Goal: Task Accomplishment & Management: Complete application form

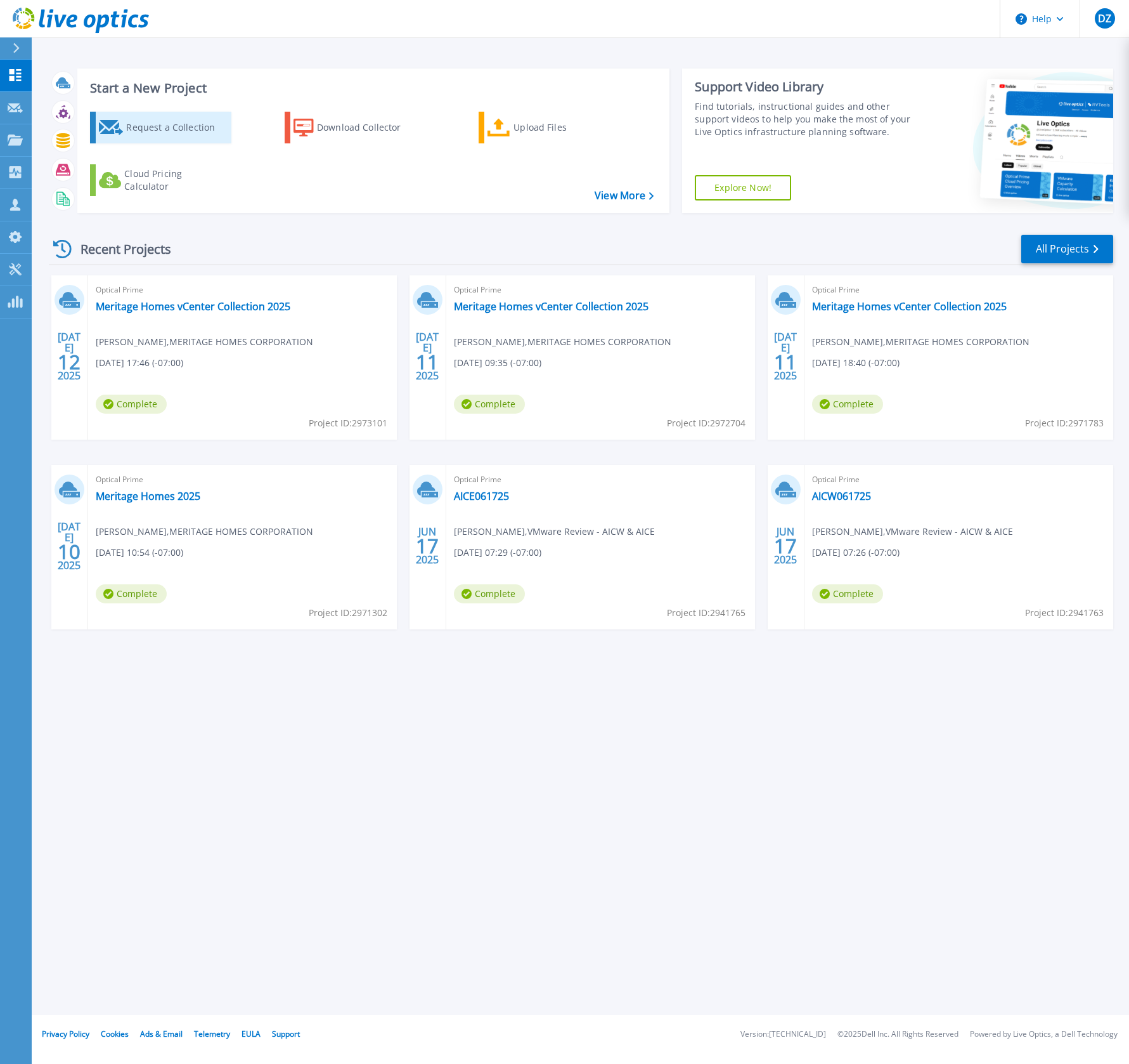
click at [180, 137] on div "Request a Collection" at bounding box center [176, 128] width 101 height 26
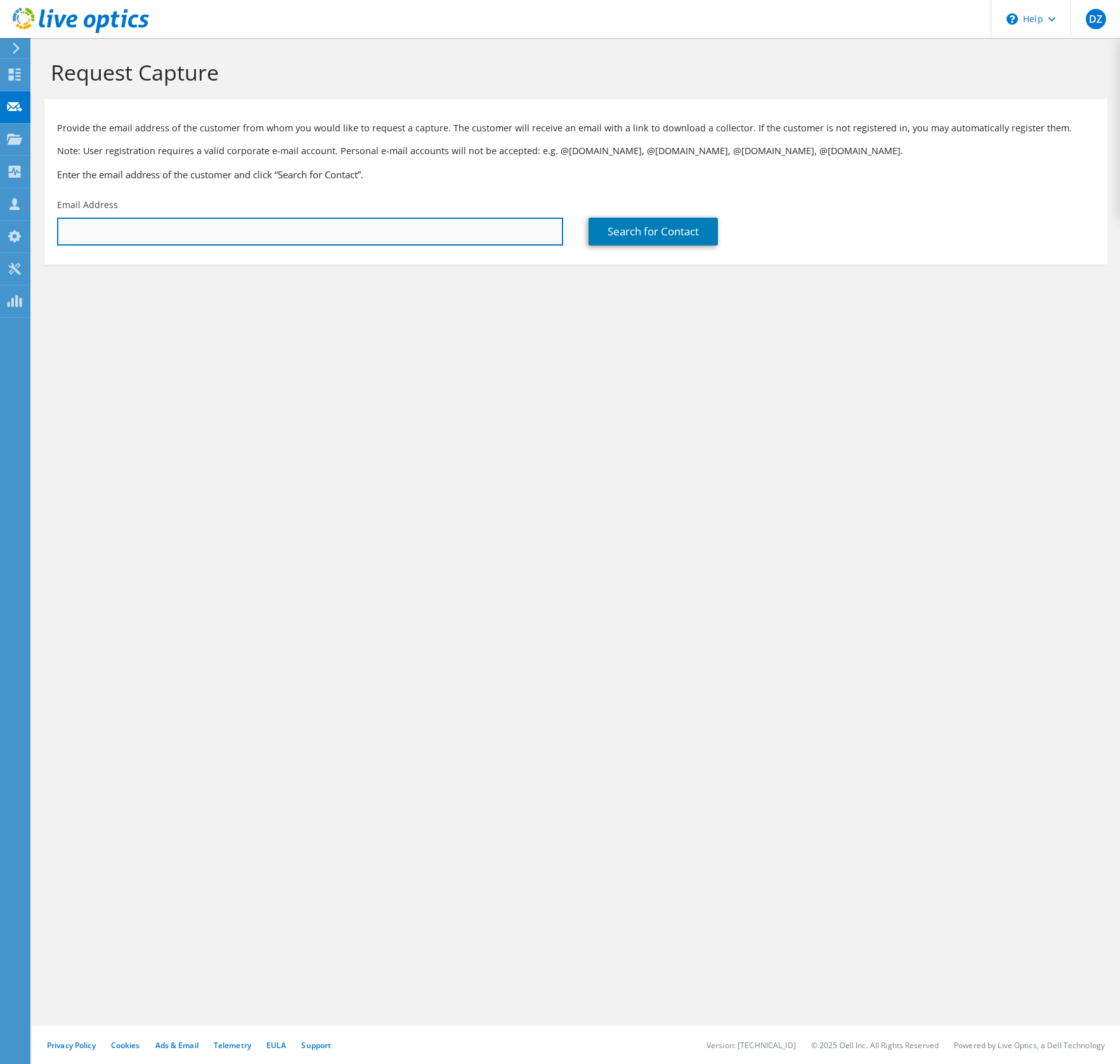
click at [398, 231] on input "text" at bounding box center [310, 231] width 507 height 28
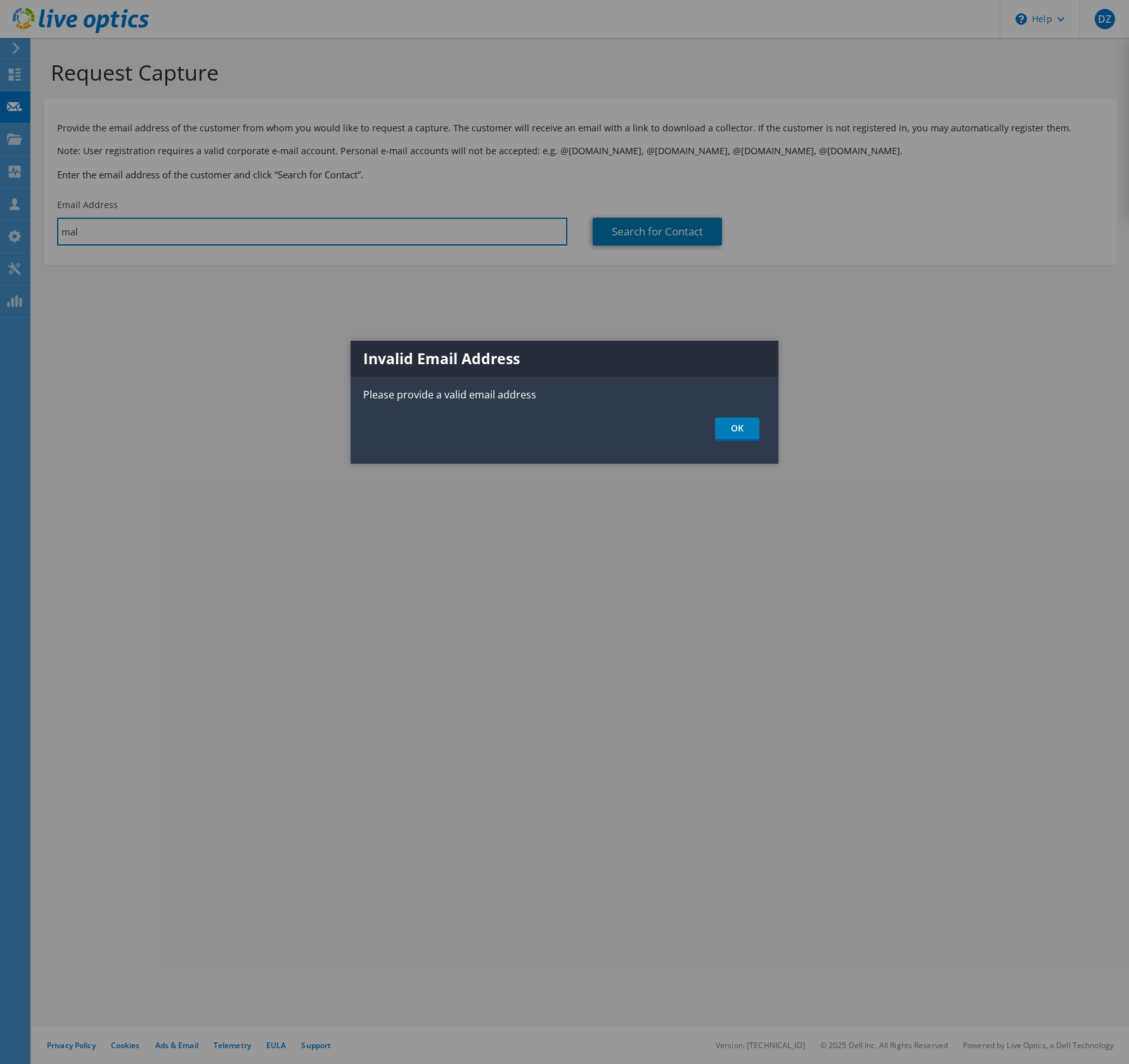
type input "[EMAIL_ADDRESS][PERSON_NAME][DOMAIN_NAME]"
click at [738, 441] on div "Invalid Email Address Please provide a valid email address OK" at bounding box center [564, 402] width 428 height 123
click at [742, 432] on link "OK" at bounding box center [738, 428] width 45 height 23
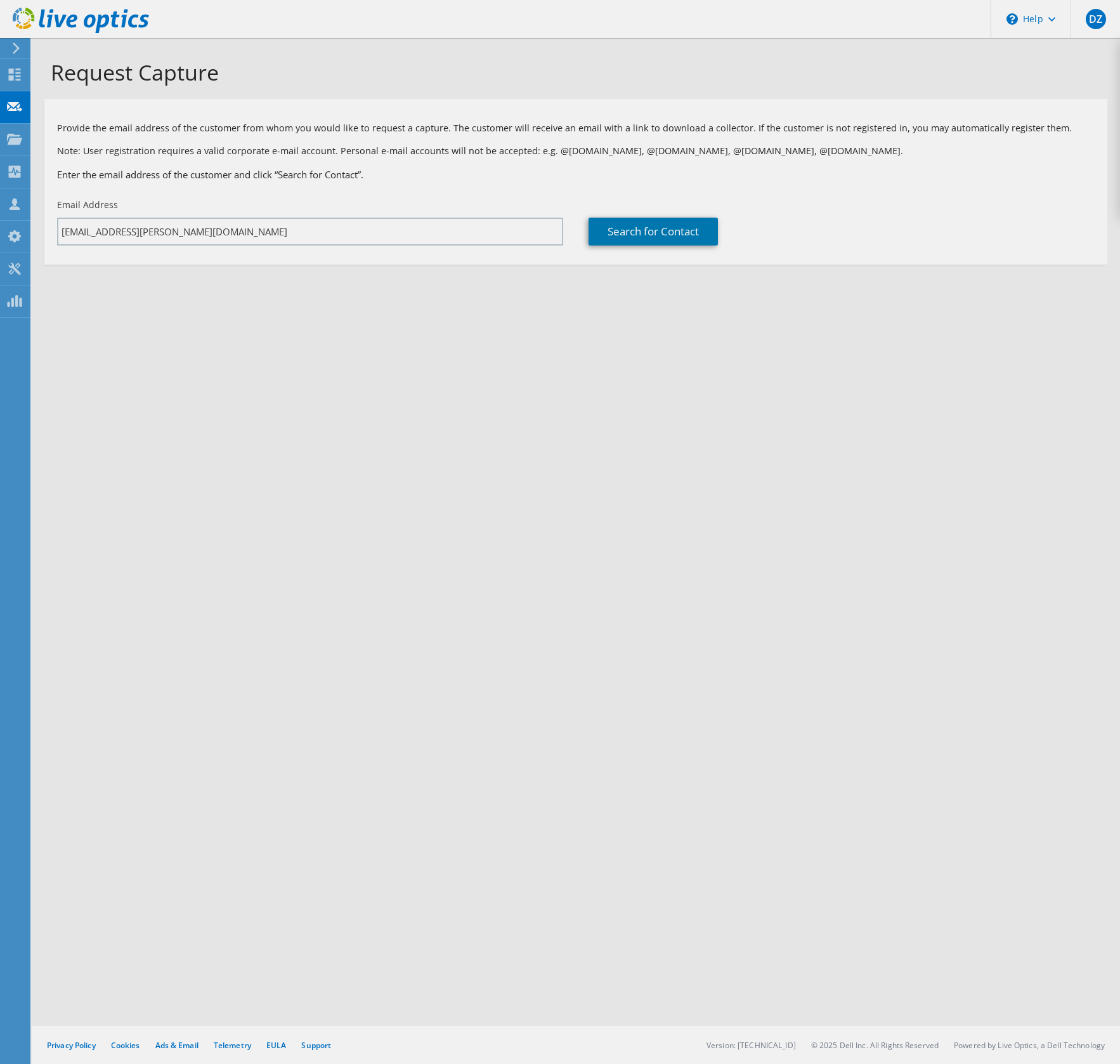
click at [681, 253] on section "Provide the email address of the customer from whom you would like to request a…" at bounding box center [576, 182] width 1063 height 166
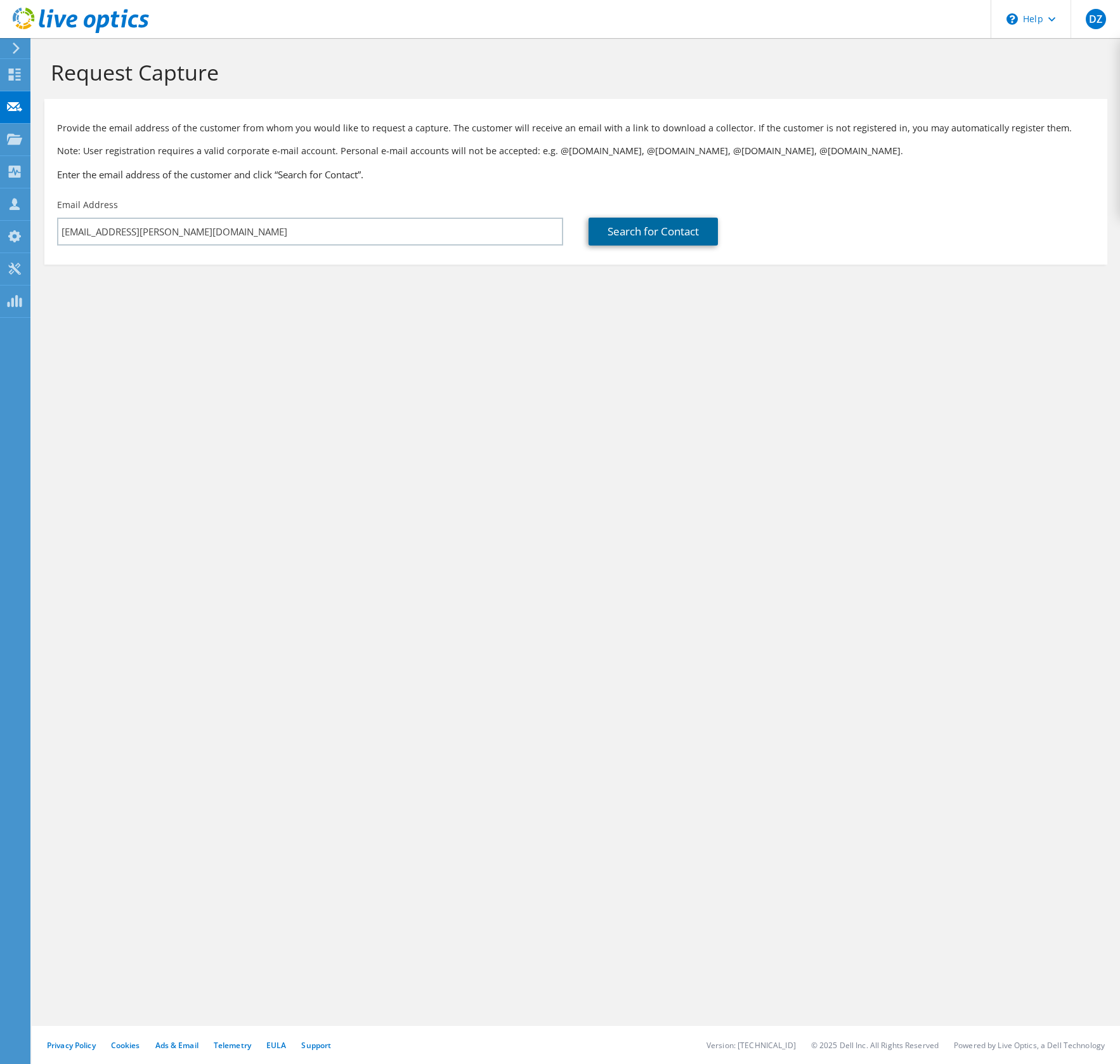
click at [680, 238] on link "Search for Contact" at bounding box center [653, 231] width 129 height 28
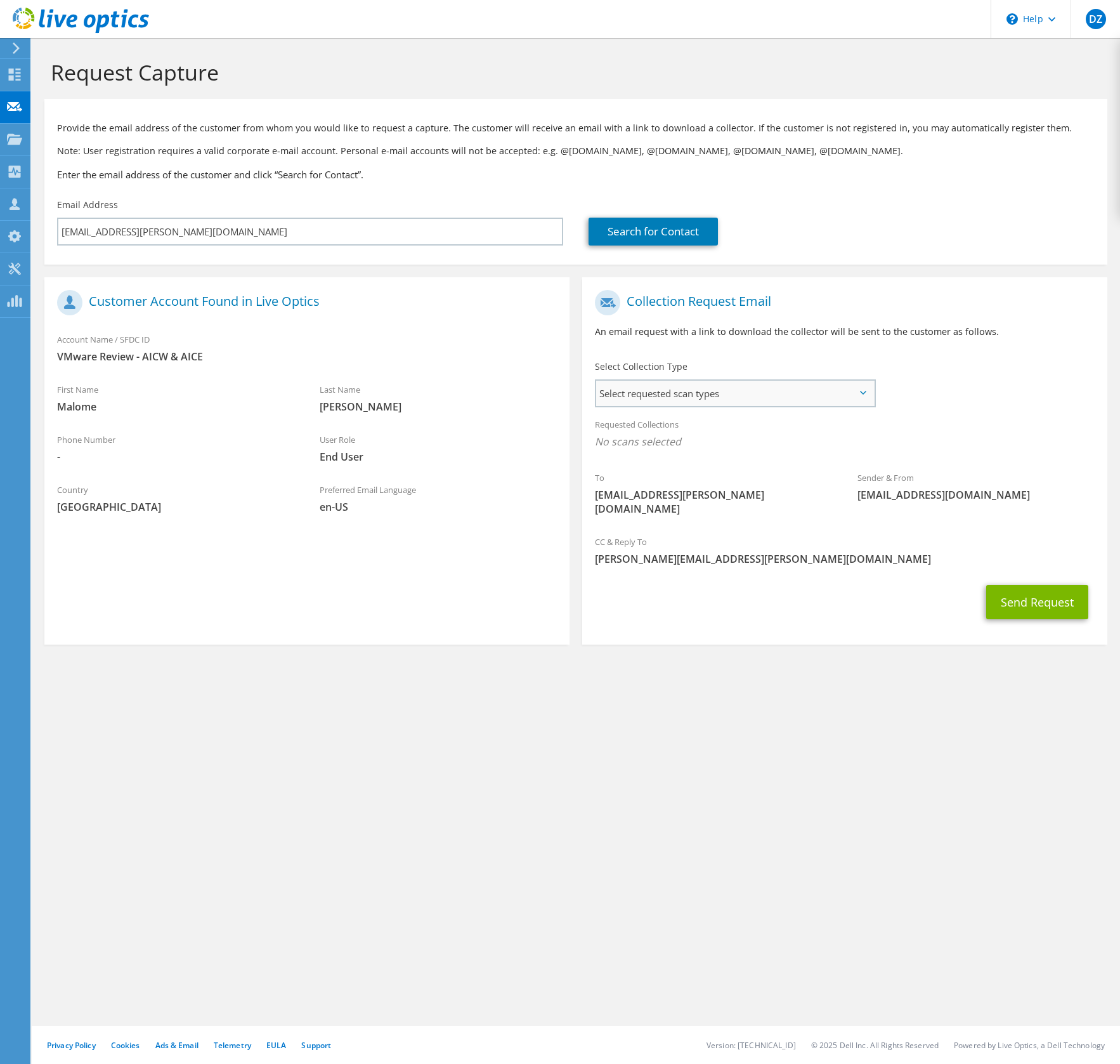
click at [644, 395] on span "Select requested scan types" at bounding box center [735, 393] width 278 height 26
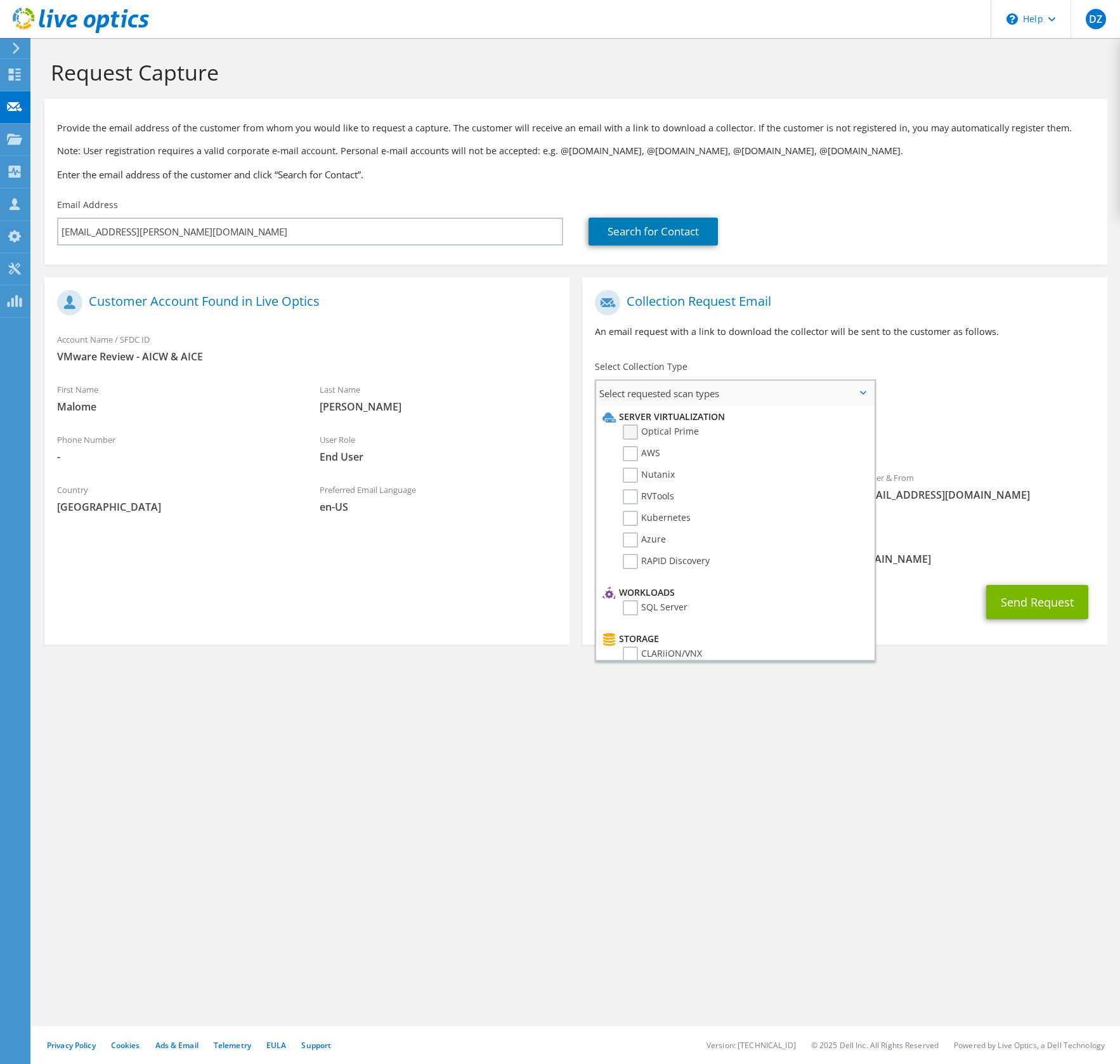
click at [633, 432] on label "Optical Prime" at bounding box center [661, 432] width 76 height 15
click at [0, 0] on input "Optical Prime" at bounding box center [0, 0] width 0 height 0
drag, startPoint x: 1055, startPoint y: 665, endPoint x: 1052, endPoint y: 644, distance: 21.2
click at [1055, 664] on section "Request Capture Provide the email address of the customer from whom you would l…" at bounding box center [576, 375] width 1089 height 674
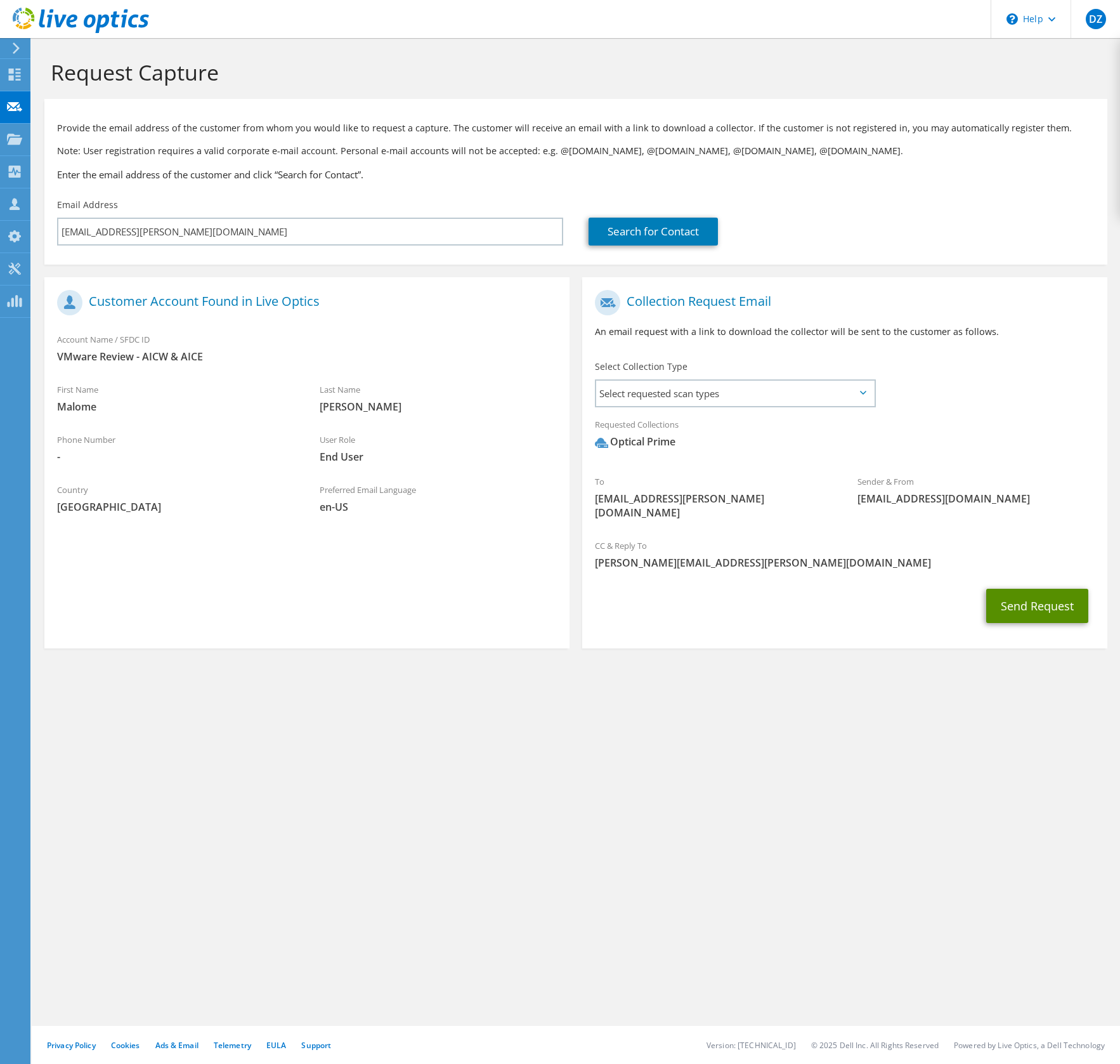
click at [1037, 593] on button "Send Request" at bounding box center [1038, 605] width 102 height 34
